Goal: Find specific fact: Find specific page/section

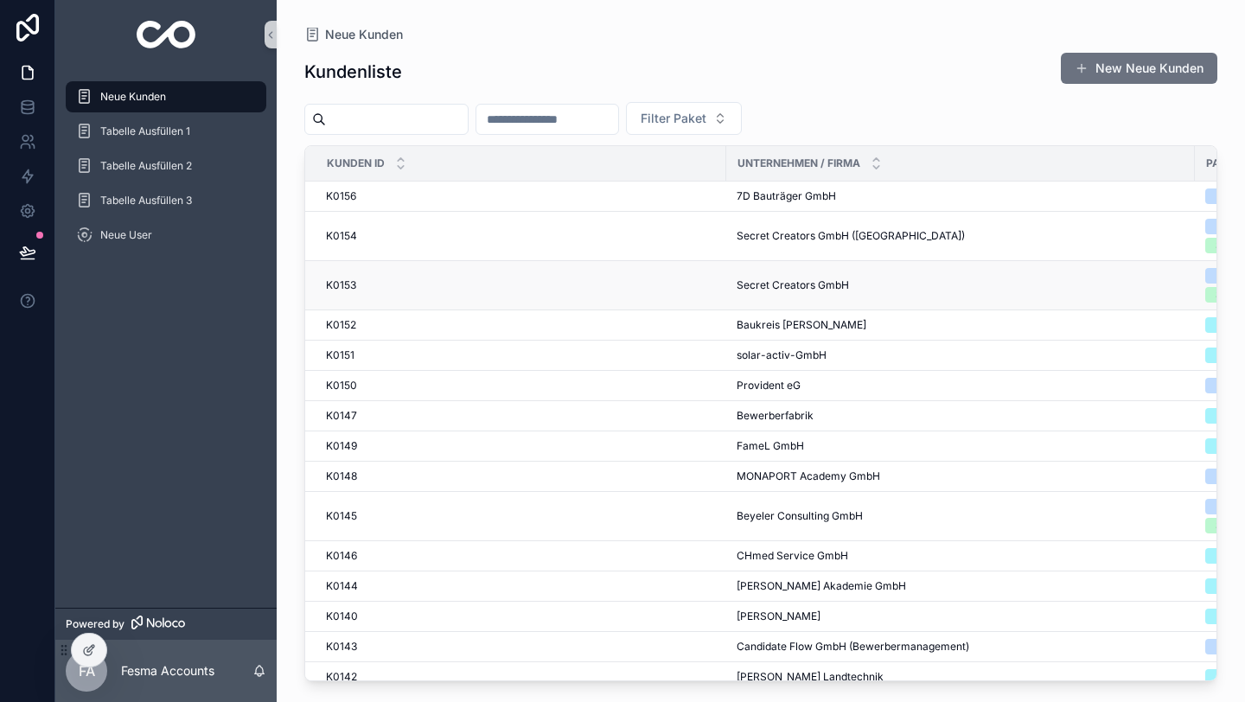
click at [479, 280] on div "K0153 K0153" at bounding box center [521, 285] width 390 height 14
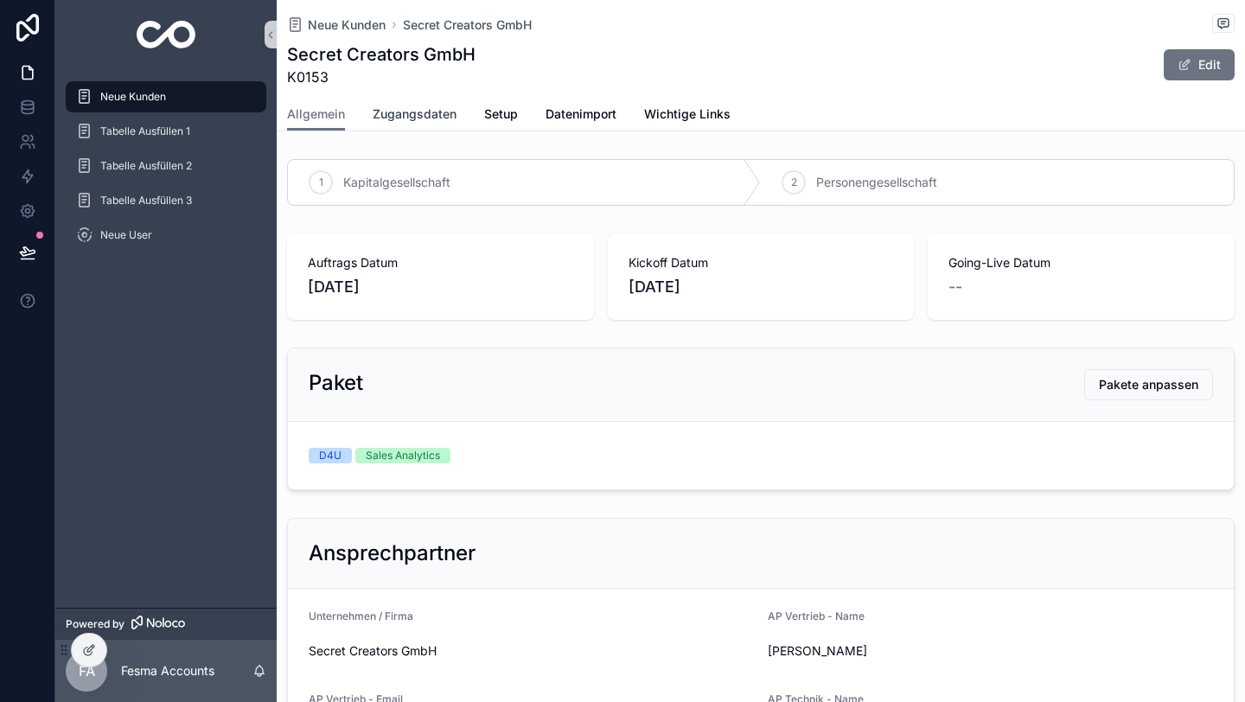
click at [423, 99] on link "Zugangsdaten" at bounding box center [415, 116] width 84 height 35
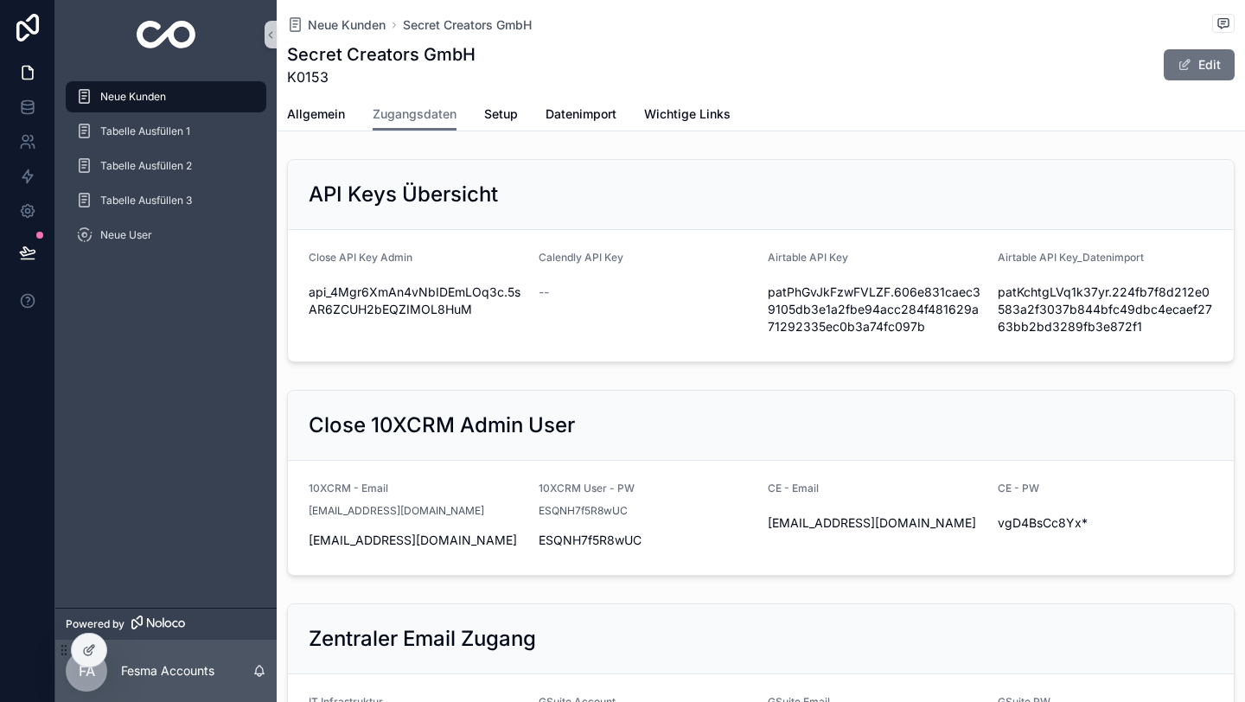
click at [369, 278] on div "Close API Key Admin api_4Mgr6XmAn4vNbIDEmLOq3c.5sAR6ZCUH2bEQZIMOL8HuM" at bounding box center [417, 296] width 216 height 90
click at [370, 279] on div "api_4Mgr6XmAn4vNbIDEmLOq3c.5sAR6ZCUH2bEQZIMOL8HuM" at bounding box center [417, 300] width 216 height 45
copy div "api_4Mgr6XmAn4vNbIDEmLOq3c.5sAR6ZCUH2bEQZIMOL8HuM"
